Goal: Task Accomplishment & Management: Complete application form

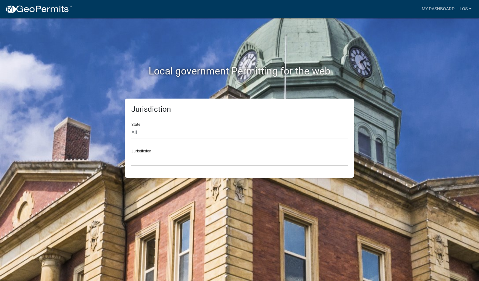
click at [152, 129] on select "All [US_STATE] [US_STATE] [US_STATE] [US_STATE] [US_STATE] [US_STATE] [US_STATE…" at bounding box center [239, 133] width 216 height 13
select select "[US_STATE]"
click at [131, 127] on select "All [US_STATE] [US_STATE] [US_STATE] [US_STATE] [US_STATE] [US_STATE] [US_STATE…" at bounding box center [239, 133] width 216 height 13
click at [154, 165] on select "[GEOGRAPHIC_DATA], [US_STATE] [GEOGRAPHIC_DATA], [US_STATE] [GEOGRAPHIC_DATA], …" at bounding box center [239, 159] width 216 height 13
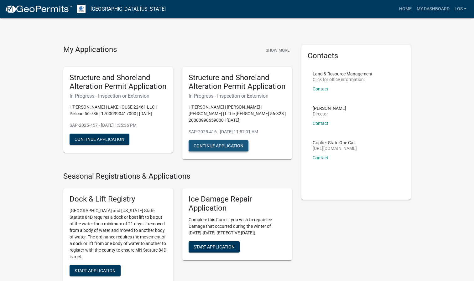
click at [228, 146] on button "Continue Application" at bounding box center [219, 145] width 60 height 11
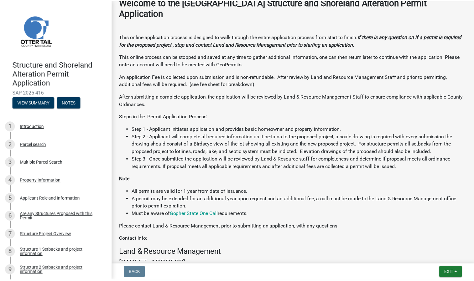
scroll to position [283, 0]
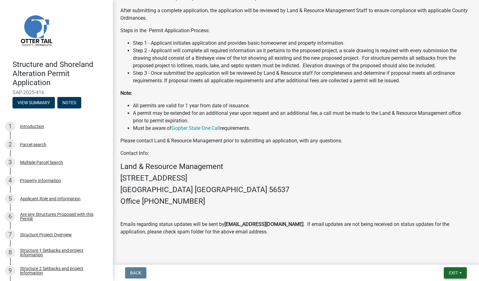
click at [454, 276] on button "Exit" at bounding box center [455, 273] width 23 height 11
click at [442, 255] on button "Save & Exit" at bounding box center [441, 256] width 50 height 15
